Goal: Obtain resource: Download file/media

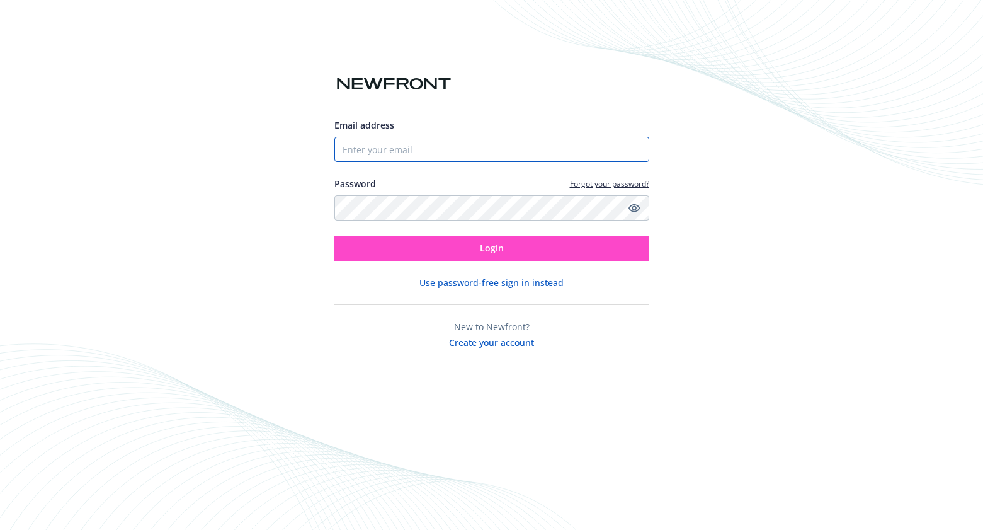
type input "[EMAIL_ADDRESS][PERSON_NAME][DOMAIN_NAME]"
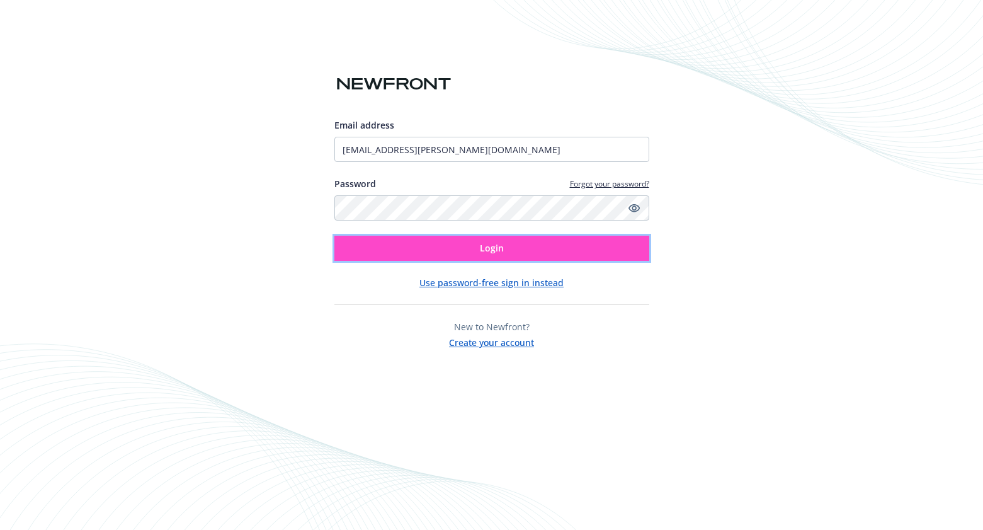
click at [418, 256] on button "Login" at bounding box center [491, 248] width 315 height 25
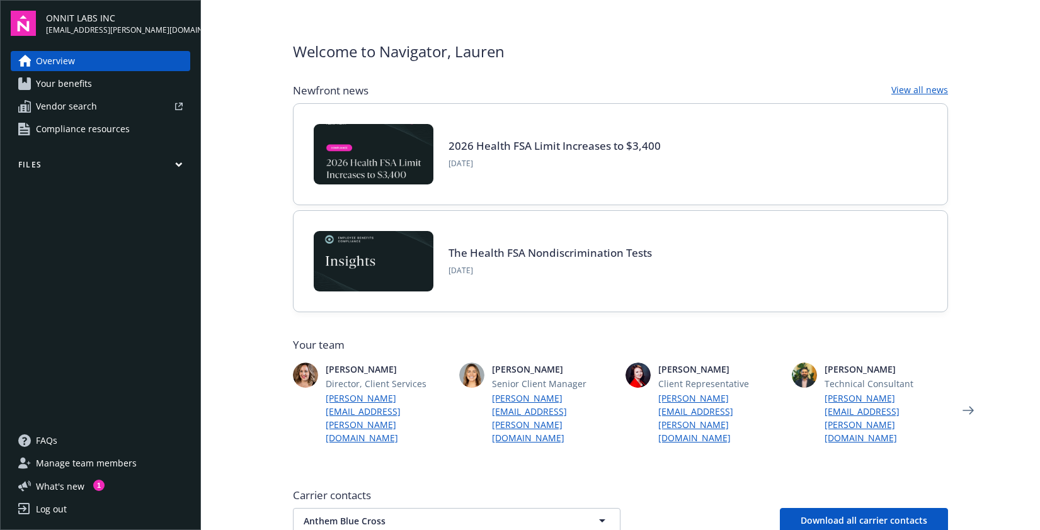
scroll to position [14, 0]
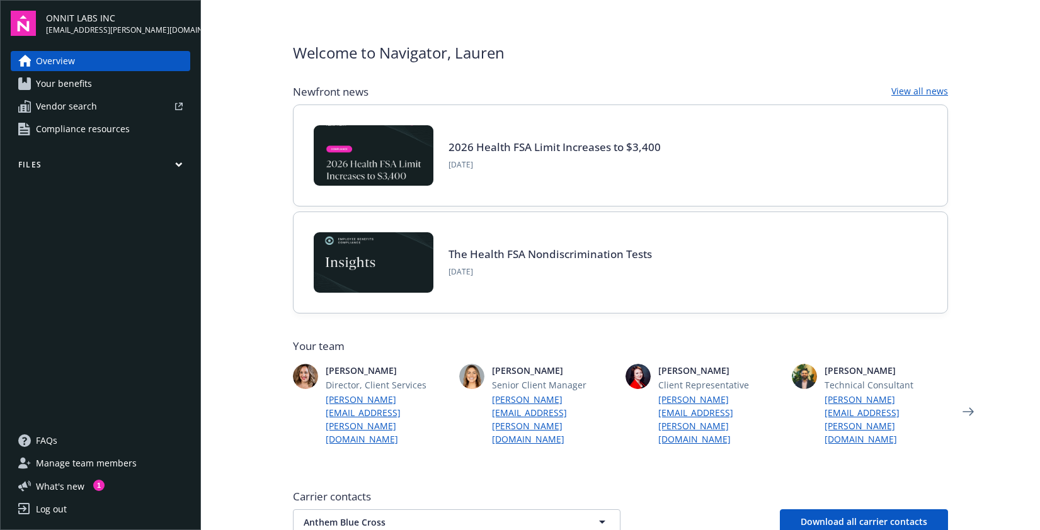
click at [52, 85] on span "Your benefits" at bounding box center [64, 84] width 56 height 20
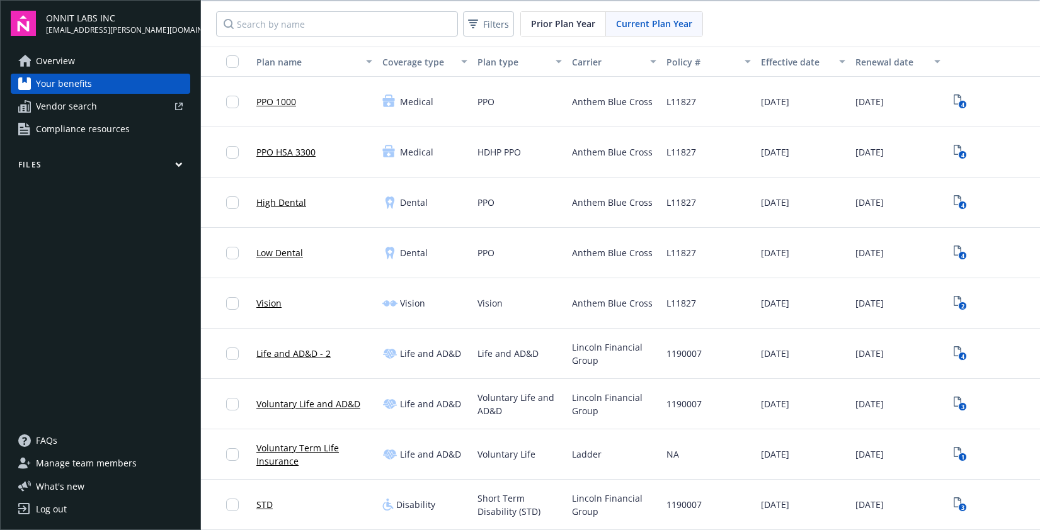
scroll to position [4, 0]
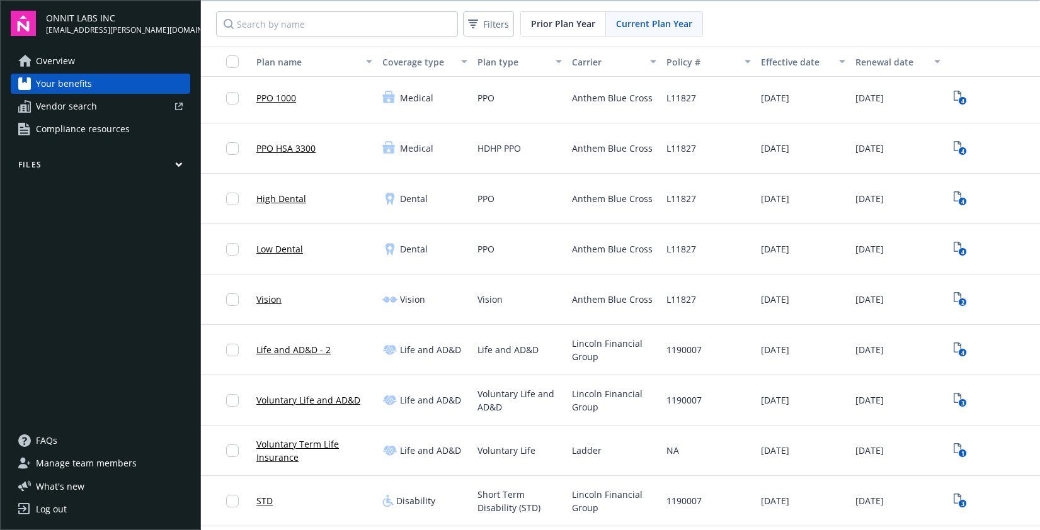
click at [179, 166] on icon "button" at bounding box center [179, 164] width 6 height 3
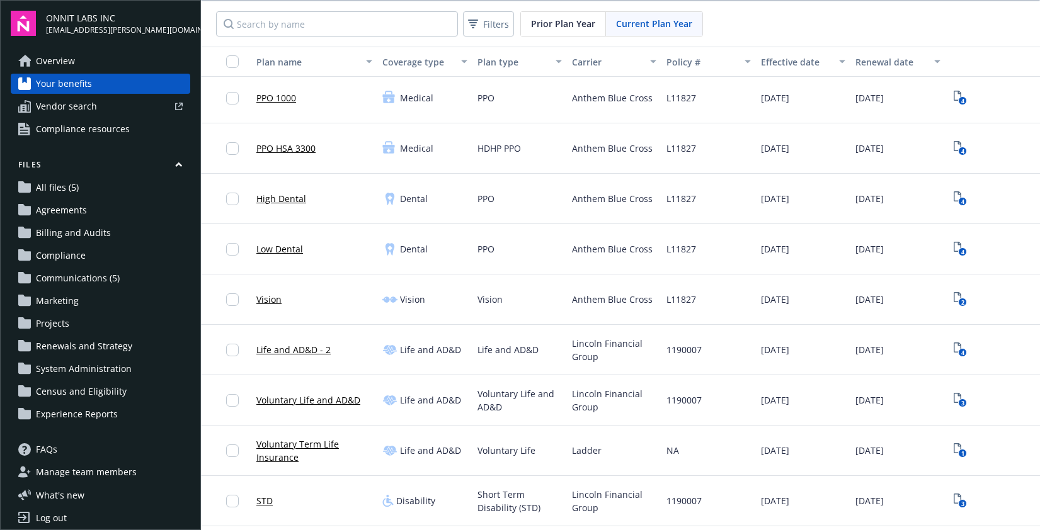
click at [42, 185] on span "All files (5)" at bounding box center [57, 188] width 43 height 20
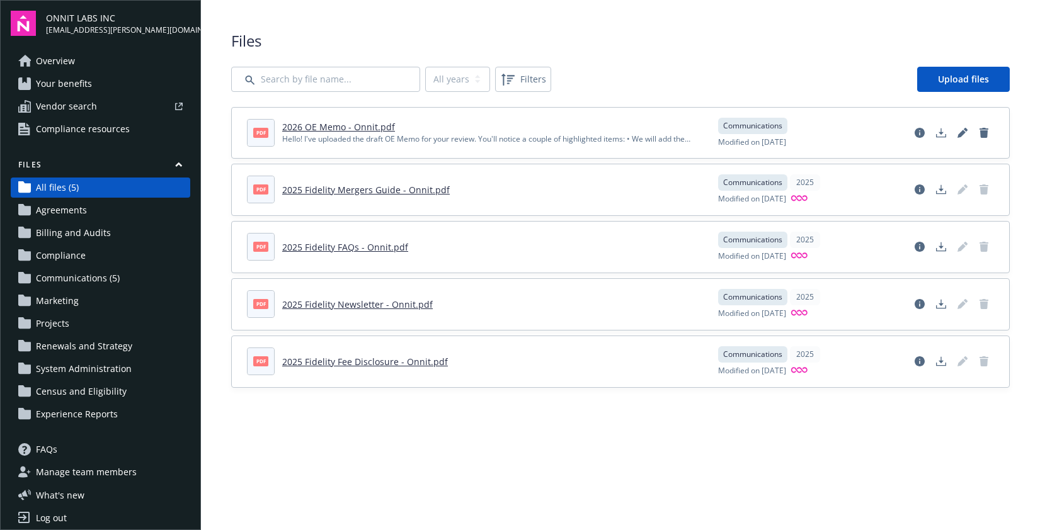
click at [317, 125] on link "2026 OE Memo - Onnit.pdf" at bounding box center [338, 127] width 113 height 12
